Goal: Task Accomplishment & Management: Complete application form

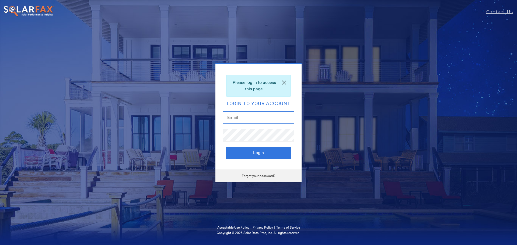
click at [244, 117] on input "text" at bounding box center [258, 118] width 71 height 12
type input "amberl@nationwidesun.com"
click at [258, 151] on button "Login" at bounding box center [258, 153] width 65 height 12
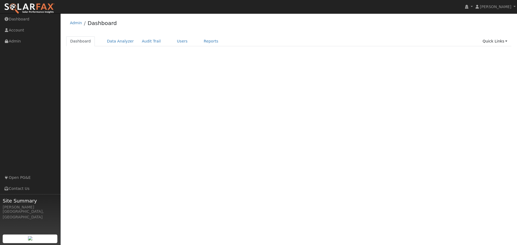
click at [273, 32] on div "Admin Dashboard" at bounding box center [289, 24] width 446 height 16
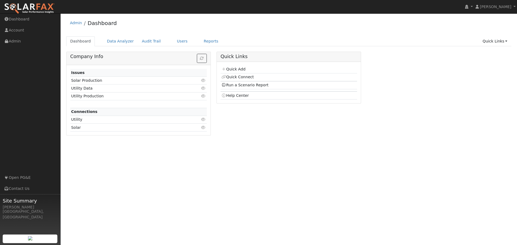
click at [189, 88] on td "Click to view" at bounding box center [196, 89] width 22 height 8
click at [300, 109] on div "Quick Add Quick Connect Run a Scenario Report Upload a Utility CSV Help Center" at bounding box center [289, 85] width 144 height 47
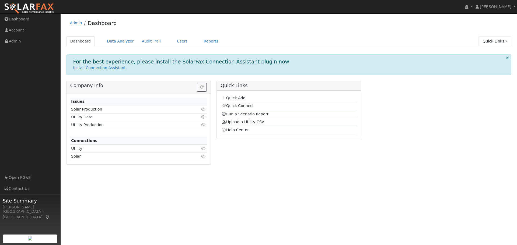
click at [490, 43] on link "Quick Links" at bounding box center [495, 41] width 33 height 10
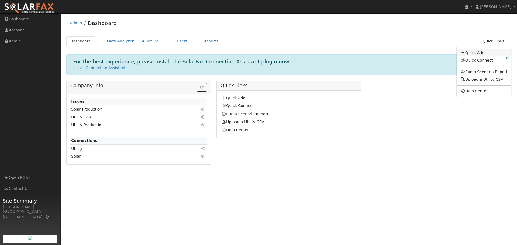
click at [481, 52] on link "Quick Add" at bounding box center [484, 53] width 55 height 8
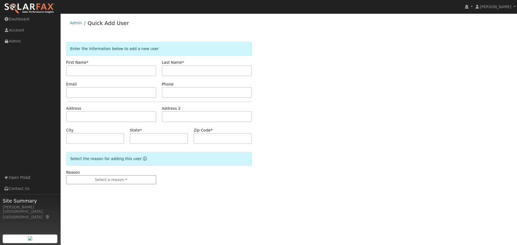
type input "S"
type input "[PERSON_NAME]"
click at [170, 66] on input "text" at bounding box center [207, 70] width 90 height 11
click at [168, 72] on input "[PERSON_NAME]" at bounding box center [207, 70] width 90 height 11
click at [168, 71] on input "[PERSON_NAME]" at bounding box center [207, 70] width 90 height 11
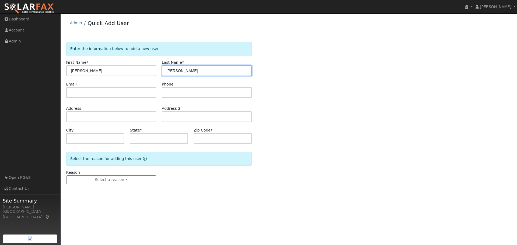
type input "Kalepp"
click at [295, 78] on div "Enter the information below to add a new user First Name * Sarah Last Name * Ka…" at bounding box center [289, 118] width 446 height 153
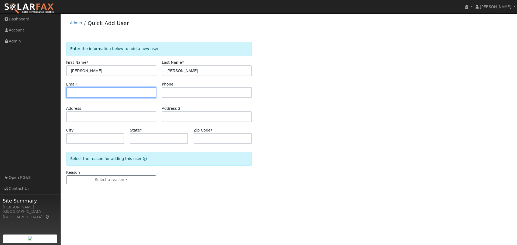
click at [84, 91] on input "text" at bounding box center [111, 92] width 90 height 11
paste input "[EMAIL_ADDRESS][DOMAIN_NAME]"
type input "[EMAIL_ADDRESS][DOMAIN_NAME]"
click at [320, 131] on div "Enter the information below to add a new user First Name * Sarah Last Name * Ka…" at bounding box center [289, 118] width 446 height 153
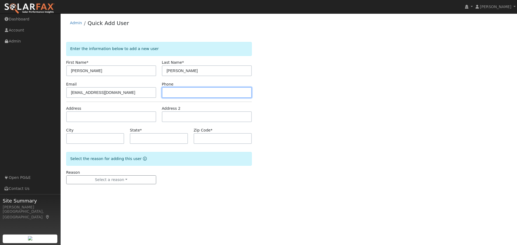
click at [178, 94] on input "text" at bounding box center [207, 92] width 90 height 11
paste input "(925) 817-0324"
type input "(925) 817-0324"
click at [316, 143] on div "Enter the information below to add a new user First Name * Sarah Last Name * Ka…" at bounding box center [289, 118] width 446 height 153
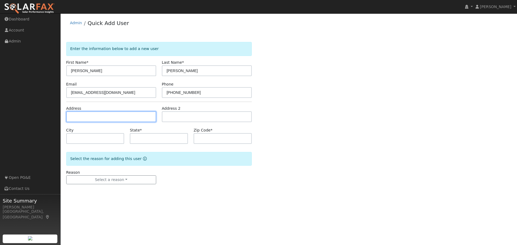
click at [89, 116] on input "text" at bounding box center [111, 117] width 90 height 11
paste input "1547 Terracina Dr"
click at [339, 128] on div "Enter the information below to add a new user First Name * Sarah Last Name * Ka…" at bounding box center [289, 118] width 446 height 153
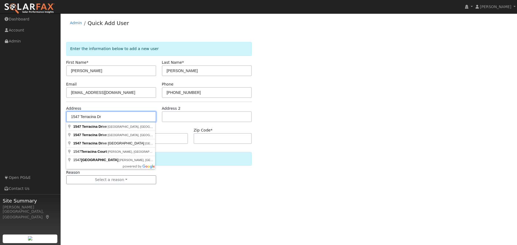
click at [112, 116] on input "1547 Terracina Dr" at bounding box center [111, 117] width 90 height 11
type input "1547 Terracina Drive"
type input "El Dorado Hills"
type input "CA"
type input "95762"
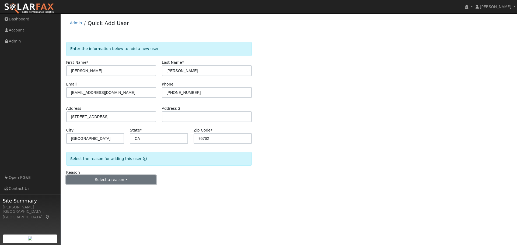
click at [105, 181] on button "Select a reason" at bounding box center [111, 180] width 90 height 9
click at [80, 191] on link "New lead" at bounding box center [97, 192] width 60 height 8
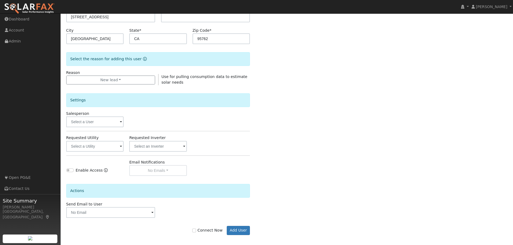
scroll to position [103, 0]
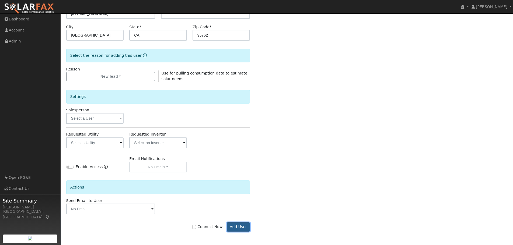
click at [239, 229] on button "Add User" at bounding box center [238, 227] width 23 height 9
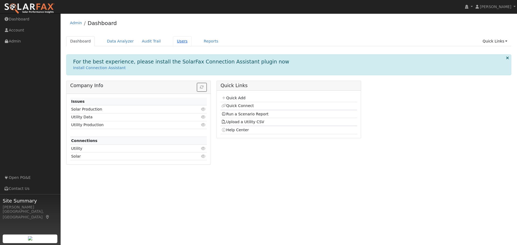
click at [173, 41] on link "Users" at bounding box center [182, 41] width 19 height 10
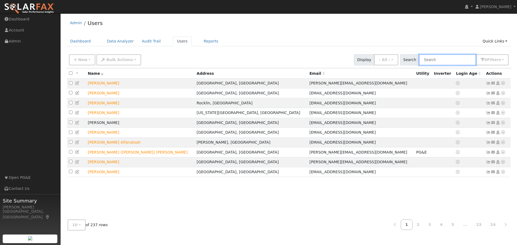
click at [432, 61] on input "text" at bounding box center [447, 59] width 57 height 11
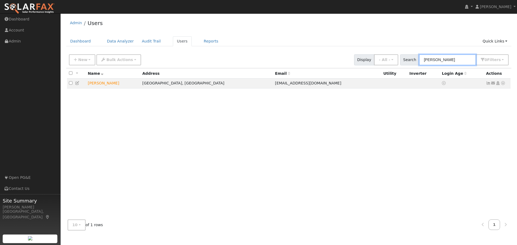
type input "[PERSON_NAME]"
click at [504, 84] on icon at bounding box center [503, 83] width 5 height 4
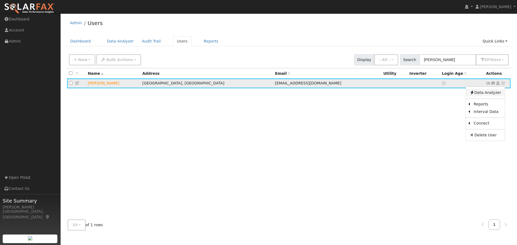
click at [489, 94] on link "Data Analyzer" at bounding box center [485, 93] width 39 height 8
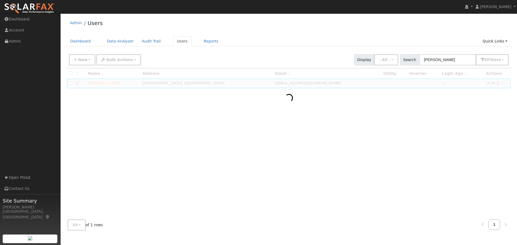
click at [241, 79] on div at bounding box center [289, 141] width 446 height 147
click at [438, 60] on input "kalepp" at bounding box center [447, 59] width 57 height 11
click at [448, 113] on div at bounding box center [289, 141] width 446 height 147
drag, startPoint x: 355, startPoint y: 175, endPoint x: 360, endPoint y: 171, distance: 6.7
click at [356, 174] on div at bounding box center [289, 141] width 446 height 147
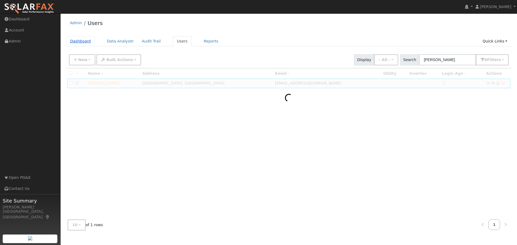
click at [84, 41] on link "Dashboard" at bounding box center [80, 41] width 29 height 10
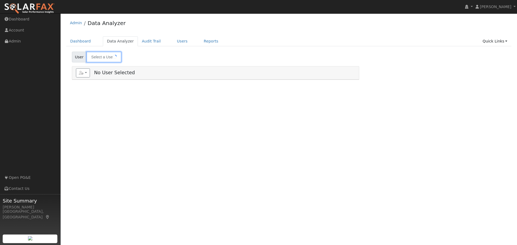
type input "[PERSON_NAME]"
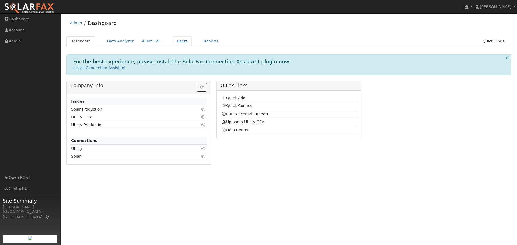
click at [175, 42] on link "Users" at bounding box center [182, 41] width 19 height 10
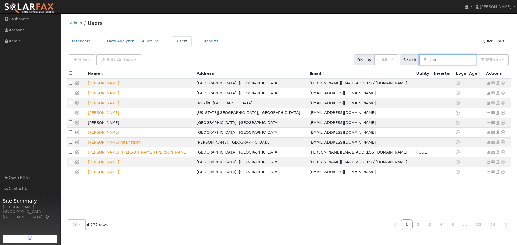
click at [433, 63] on input "text" at bounding box center [447, 59] width 57 height 11
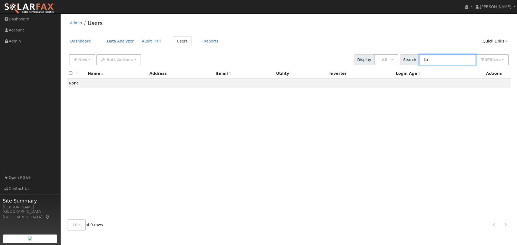
type input "k"
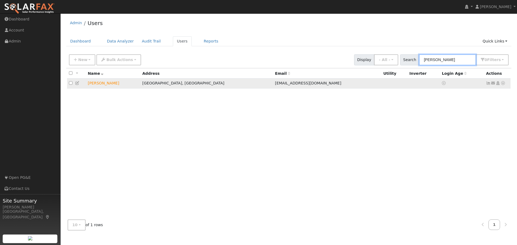
type input "[PERSON_NAME]"
click at [504, 85] on icon at bounding box center [503, 83] width 5 height 4
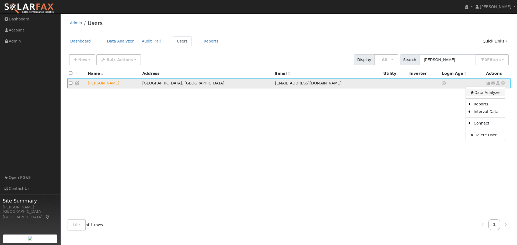
click at [483, 93] on link "Data Analyzer" at bounding box center [485, 93] width 39 height 8
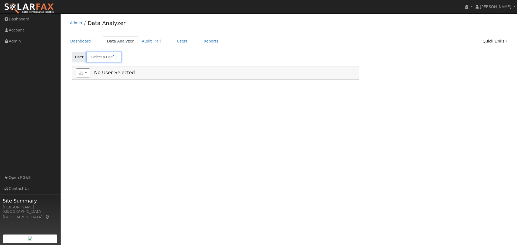
type input "[PERSON_NAME]"
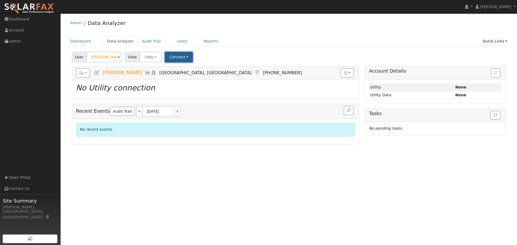
click at [179, 55] on button "Connect" at bounding box center [179, 57] width 28 height 11
click at [179, 70] on link "Select a Provider" at bounding box center [186, 69] width 42 height 8
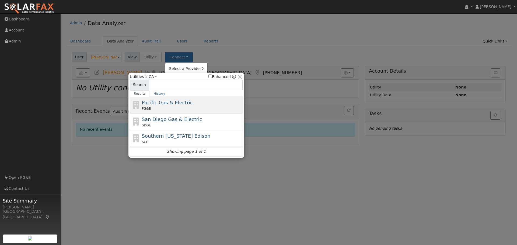
click at [175, 103] on span "Pacific Gas & Electric" at bounding box center [167, 103] width 51 height 6
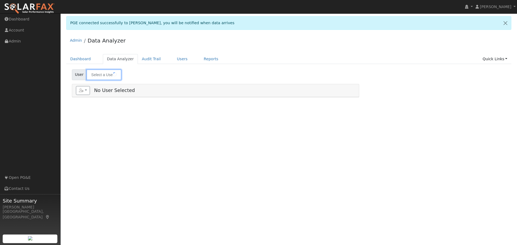
type input "[PERSON_NAME]"
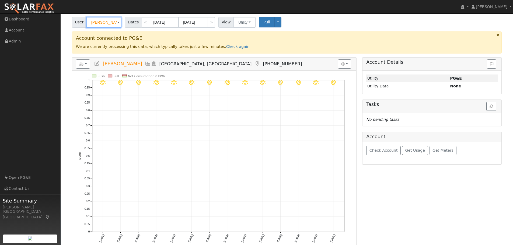
scroll to position [52, 0]
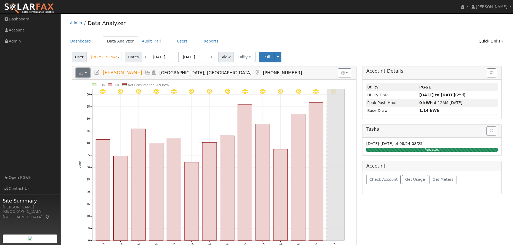
click at [86, 74] on button "button" at bounding box center [83, 72] width 14 height 9
